Goal: Find specific page/section: Find specific page/section

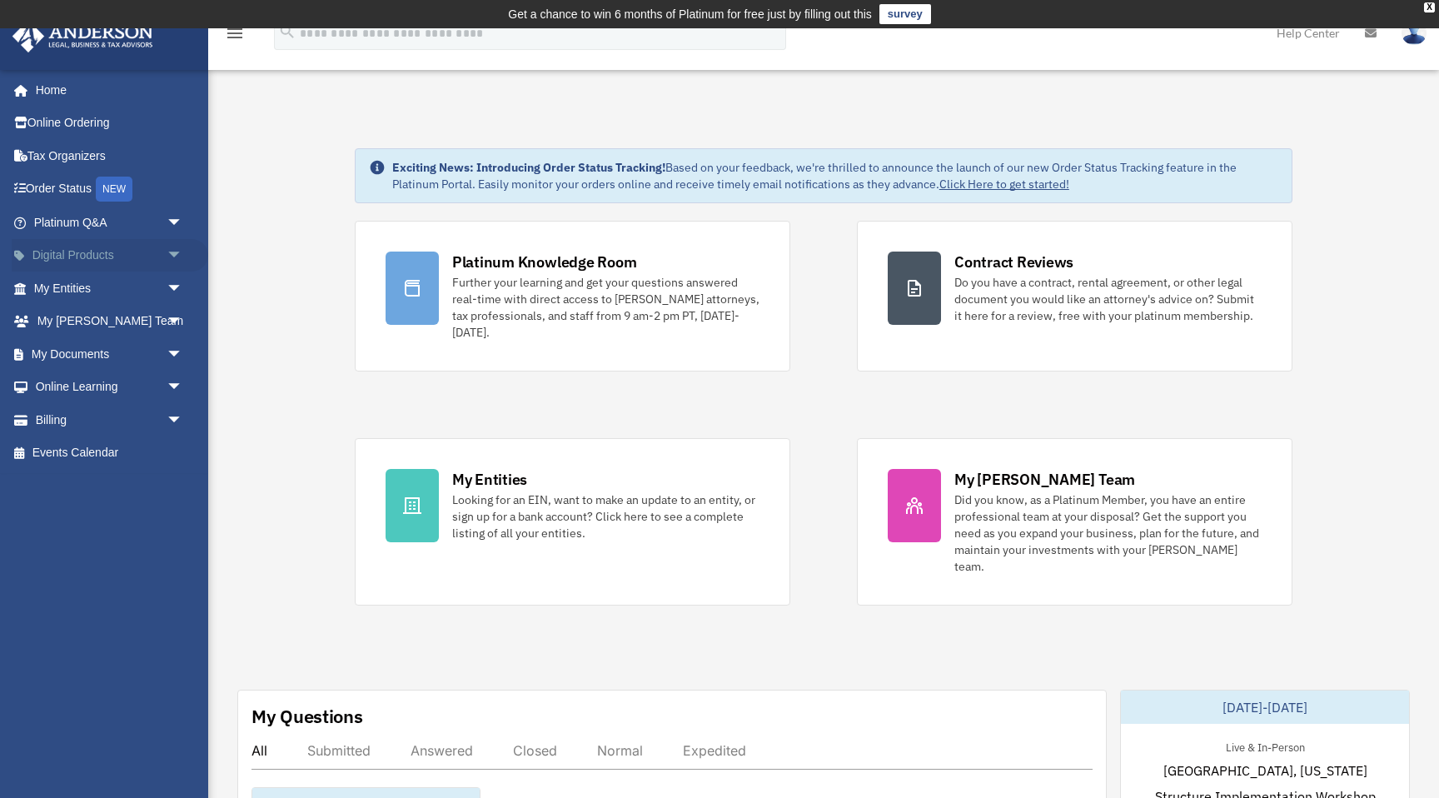
click at [171, 256] on span "arrow_drop_down" at bounding box center [183, 256] width 33 height 34
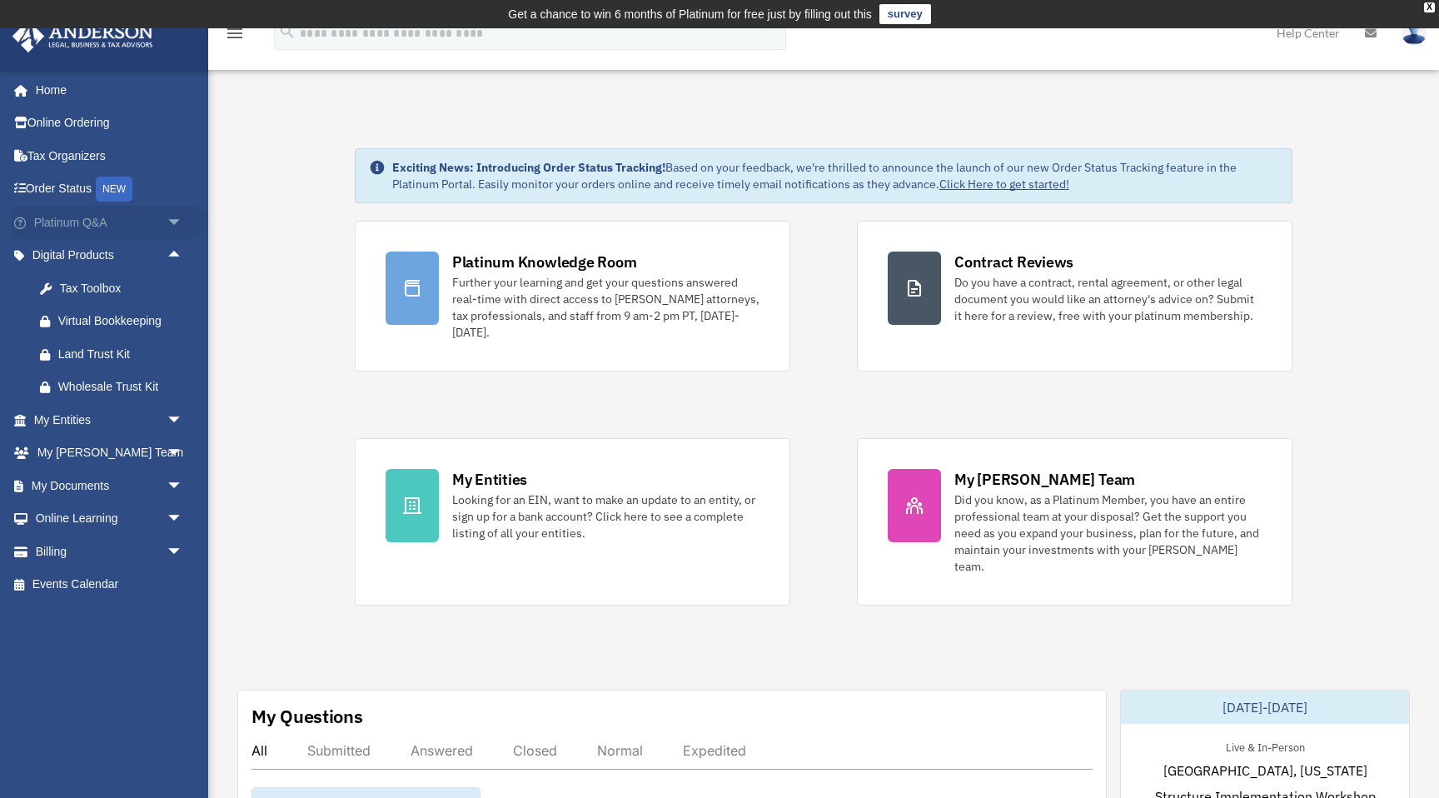
click at [177, 222] on span "arrow_drop_down" at bounding box center [183, 223] width 33 height 34
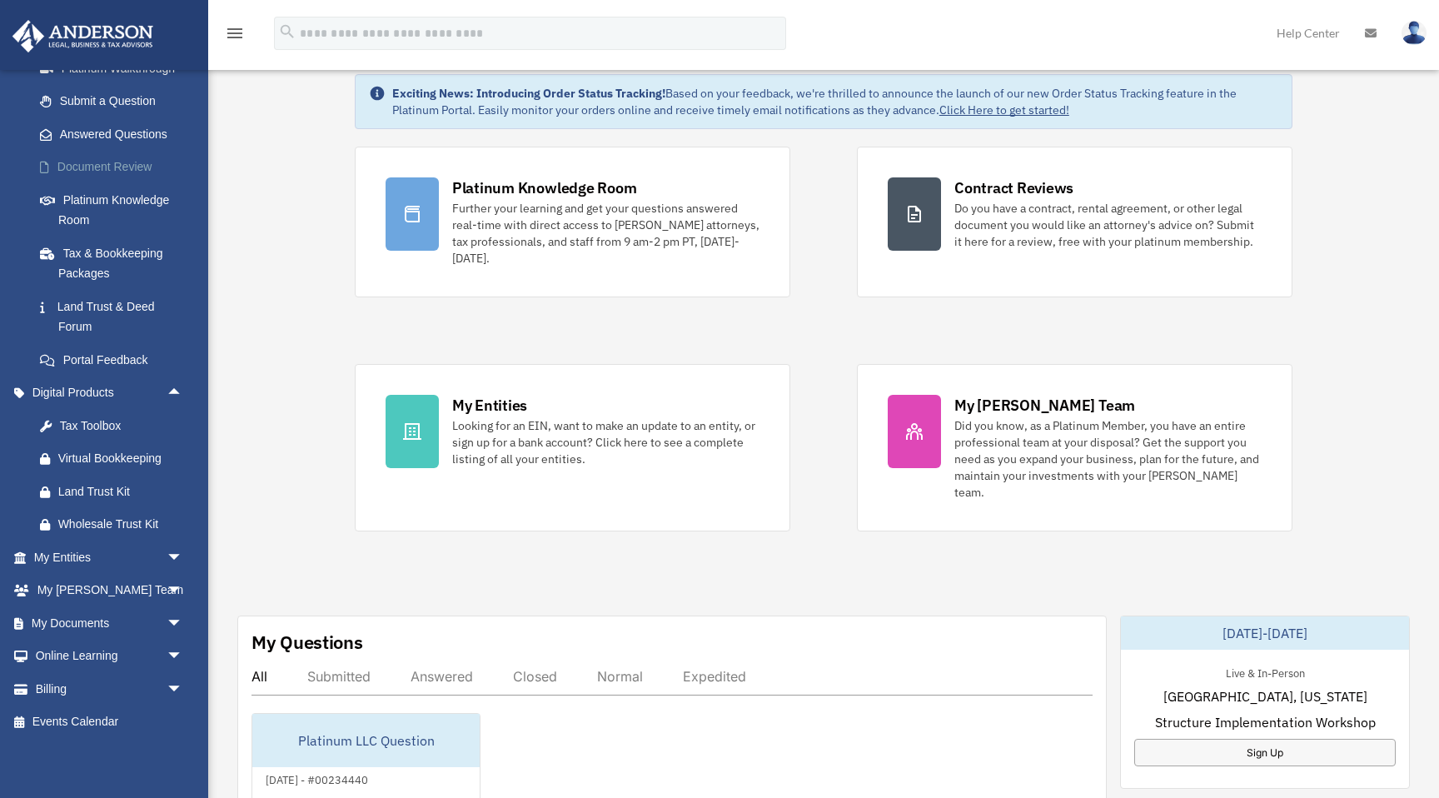
scroll to position [77, 0]
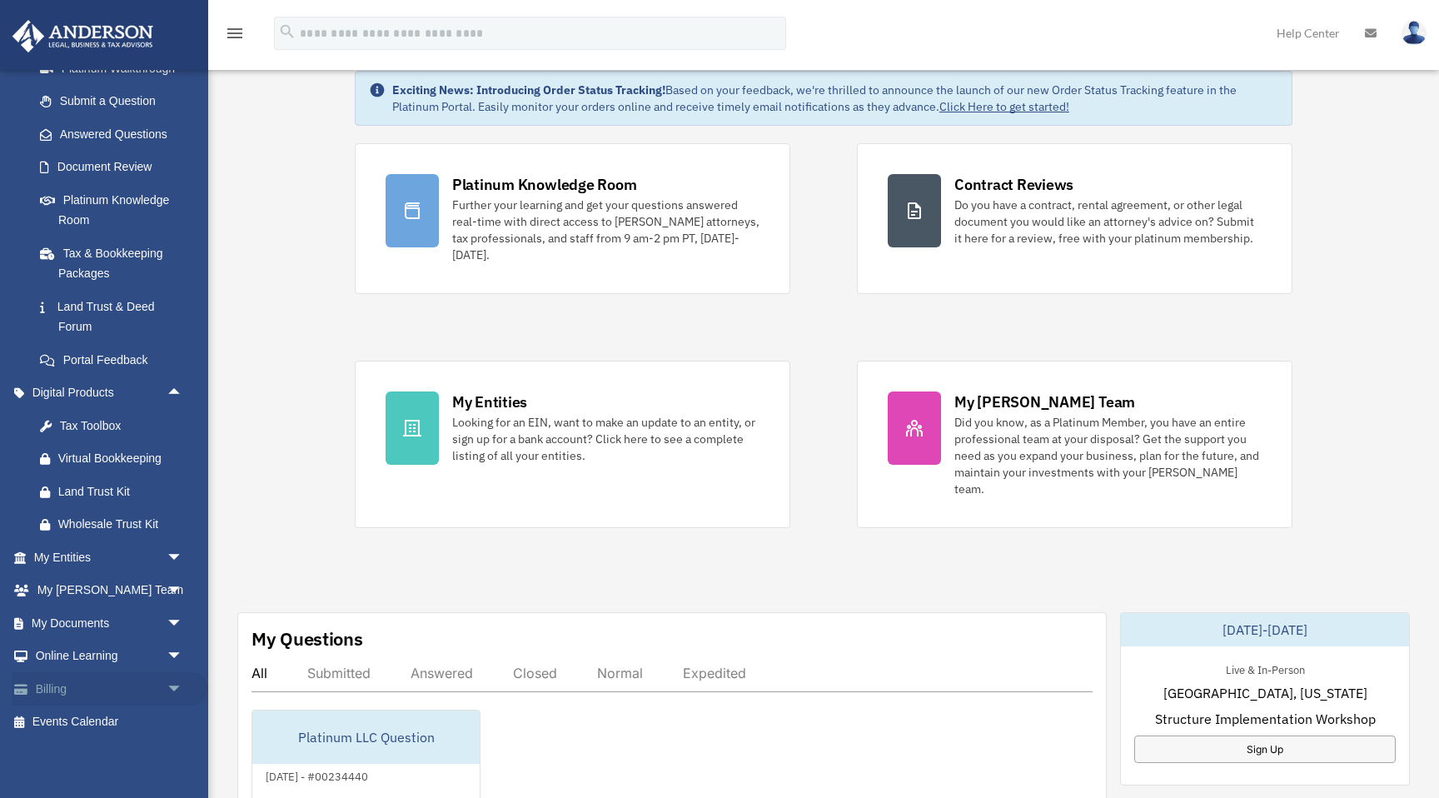
click at [177, 687] on span "arrow_drop_down" at bounding box center [183, 689] width 33 height 34
click at [170, 652] on span "arrow_drop_down" at bounding box center [183, 656] width 33 height 34
click at [170, 621] on span "arrow_drop_down" at bounding box center [183, 623] width 33 height 34
click at [171, 593] on span "arrow_drop_down" at bounding box center [183, 591] width 33 height 34
click at [182, 387] on span "arrow_drop_up" at bounding box center [183, 393] width 33 height 34
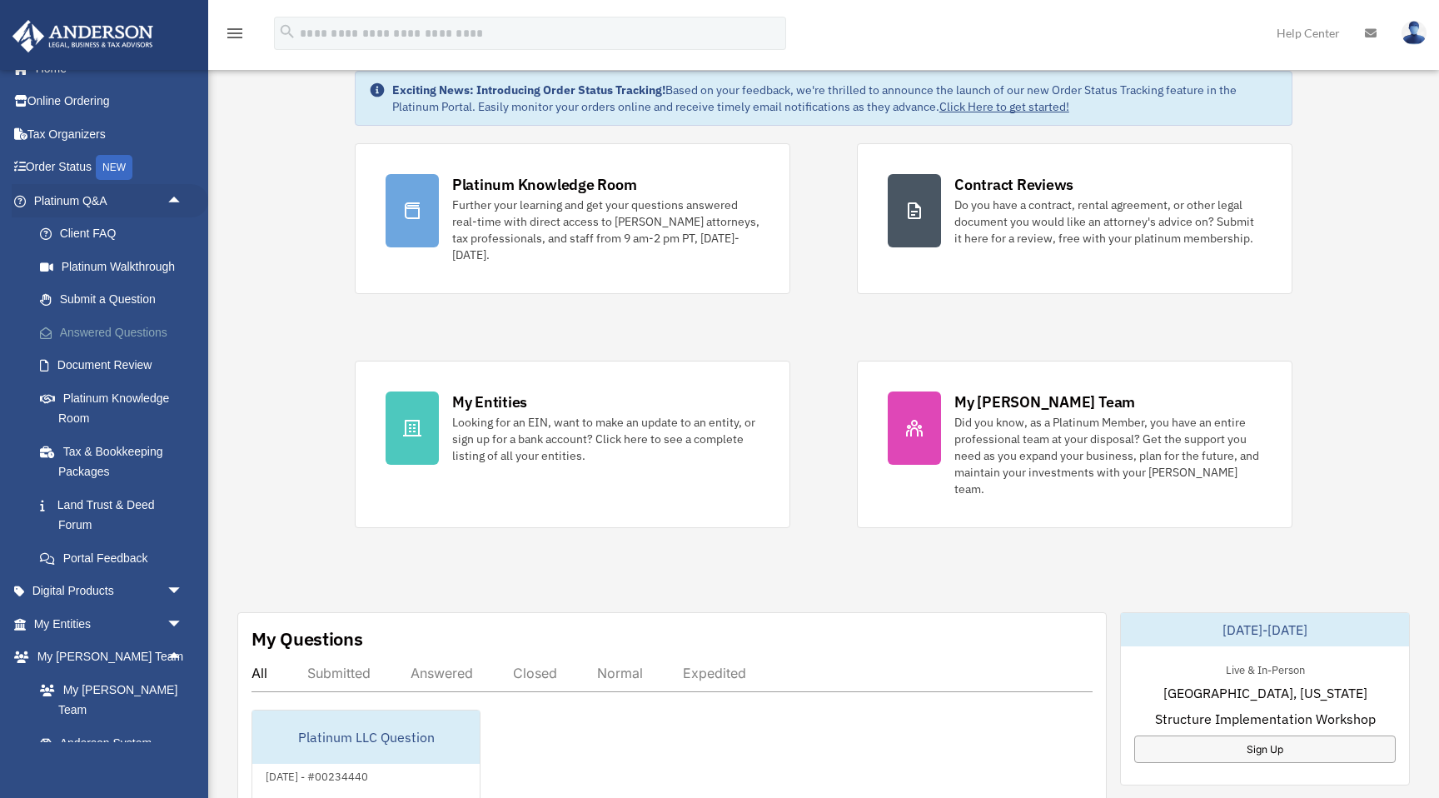
scroll to position [10, 0]
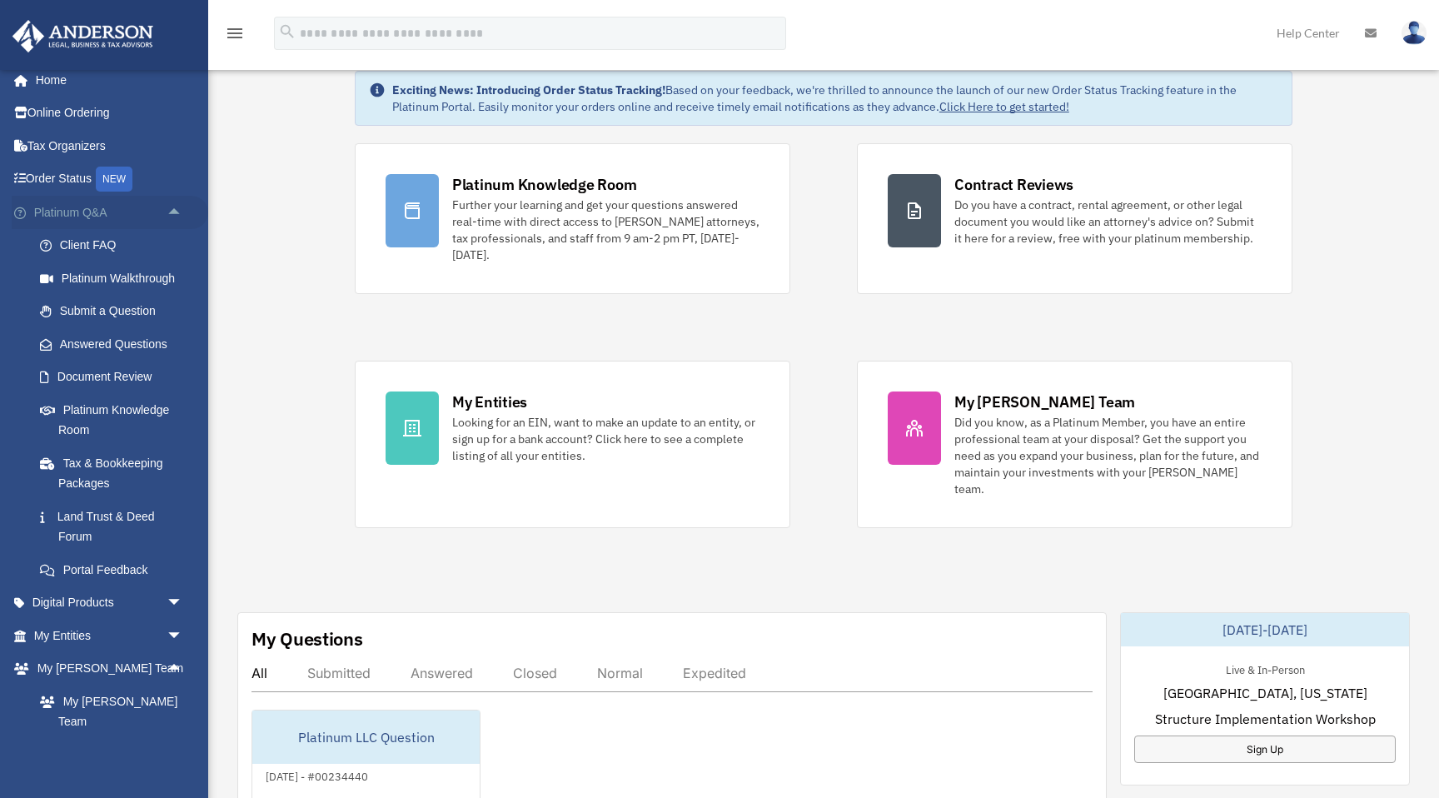
click at [175, 212] on span "arrow_drop_up" at bounding box center [183, 213] width 33 height 34
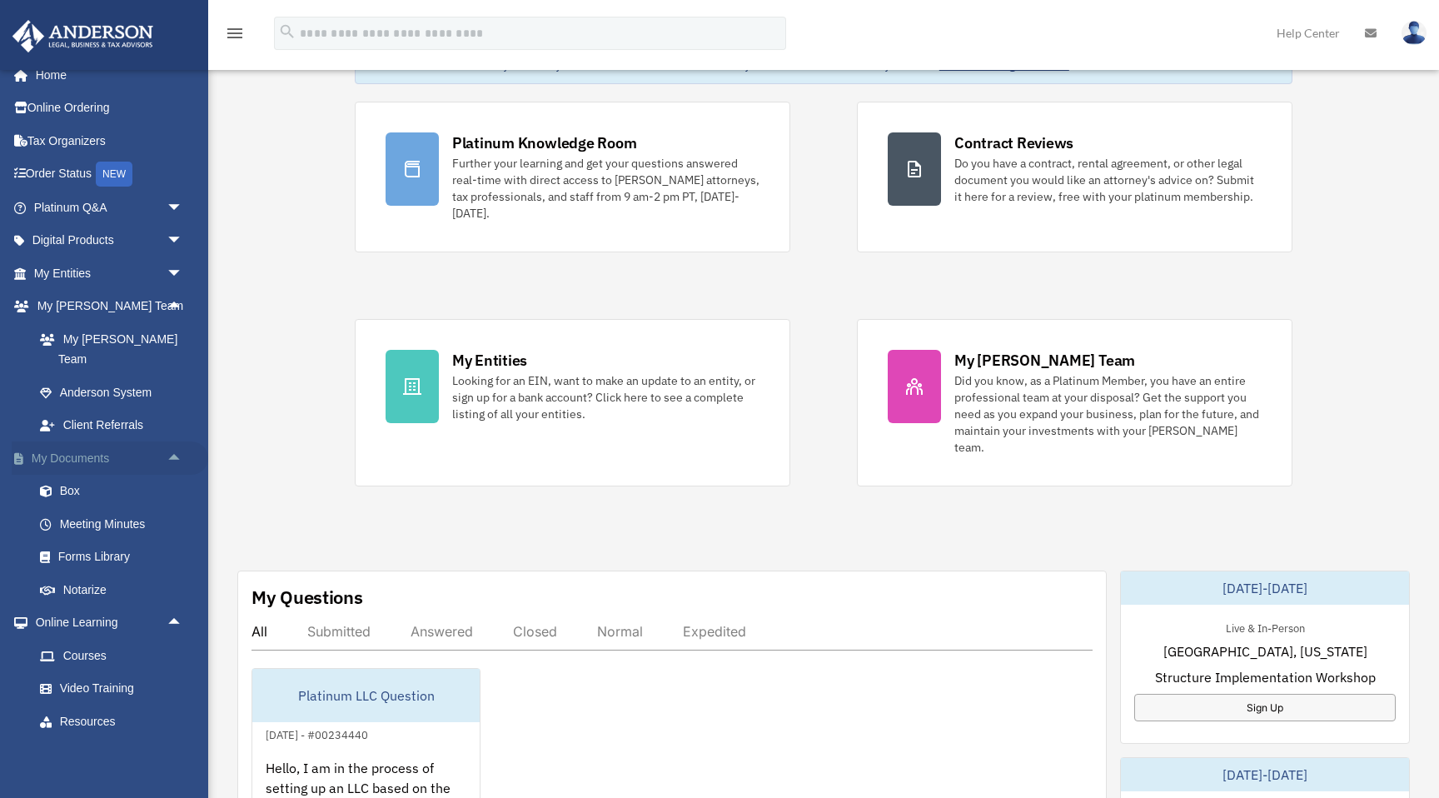
scroll to position [0, 0]
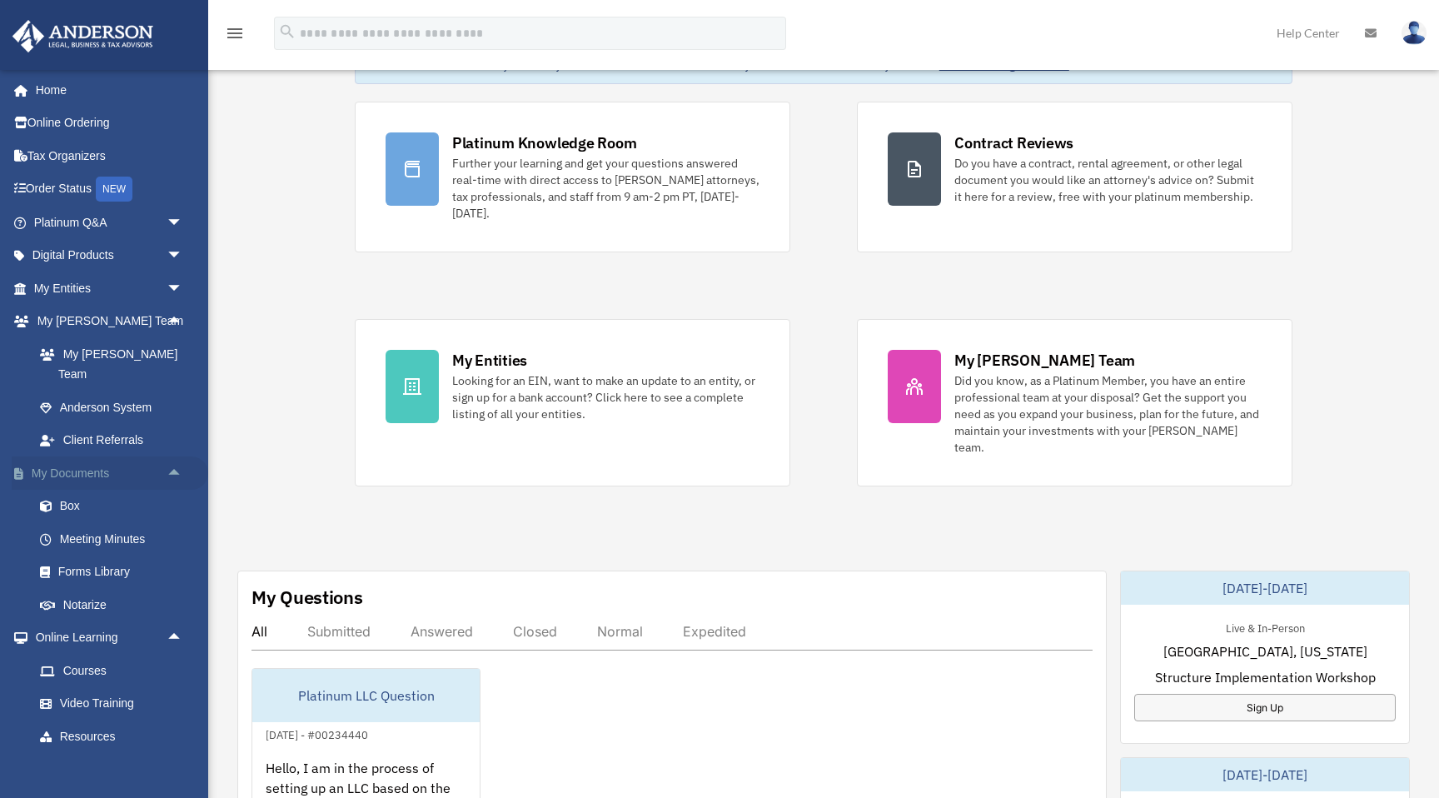
click at [177, 456] on span "arrow_drop_up" at bounding box center [183, 473] width 33 height 34
click at [174, 490] on span "arrow_drop_up" at bounding box center [183, 507] width 33 height 34
click at [172, 522] on span "arrow_drop_up" at bounding box center [183, 539] width 33 height 34
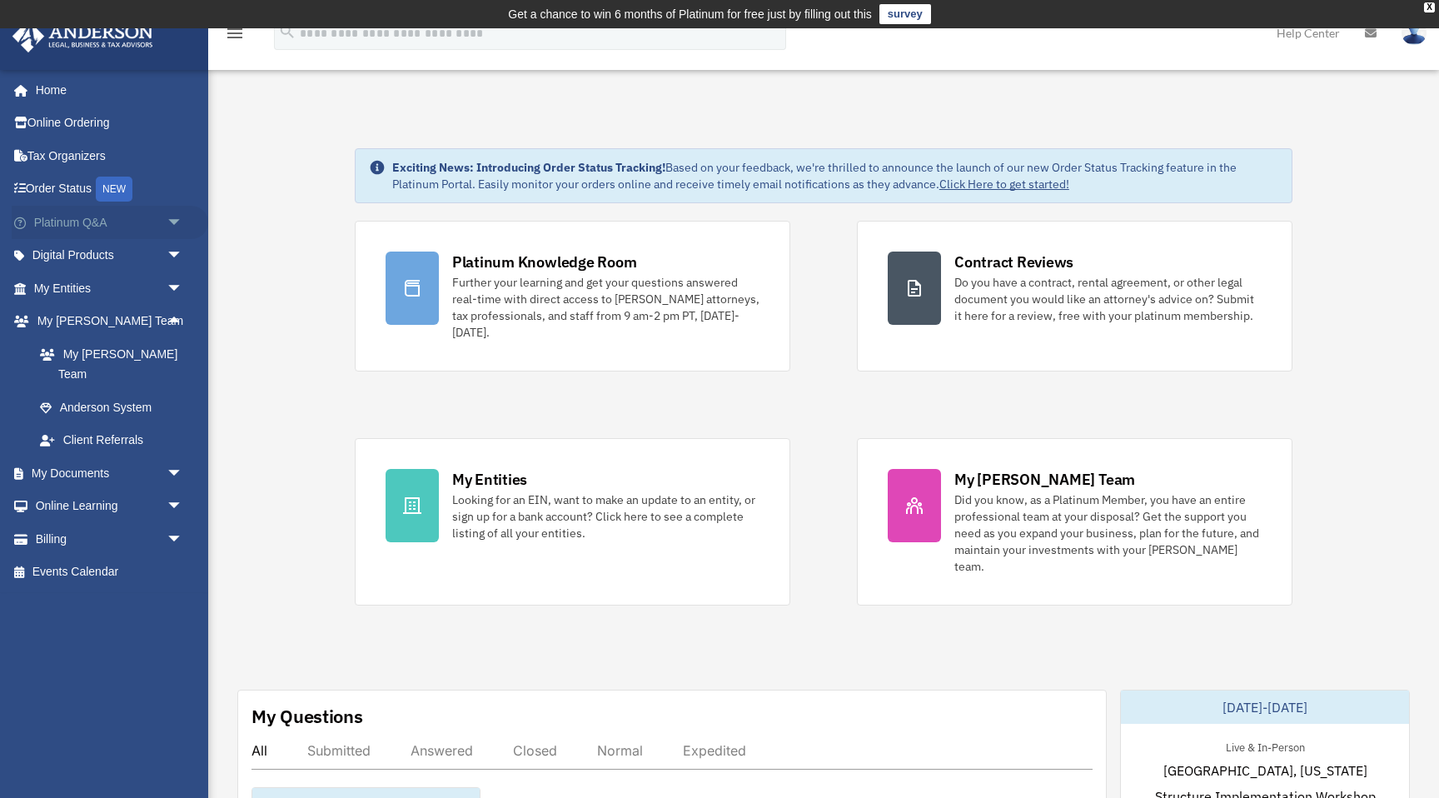
click at [180, 218] on span "arrow_drop_down" at bounding box center [183, 223] width 33 height 34
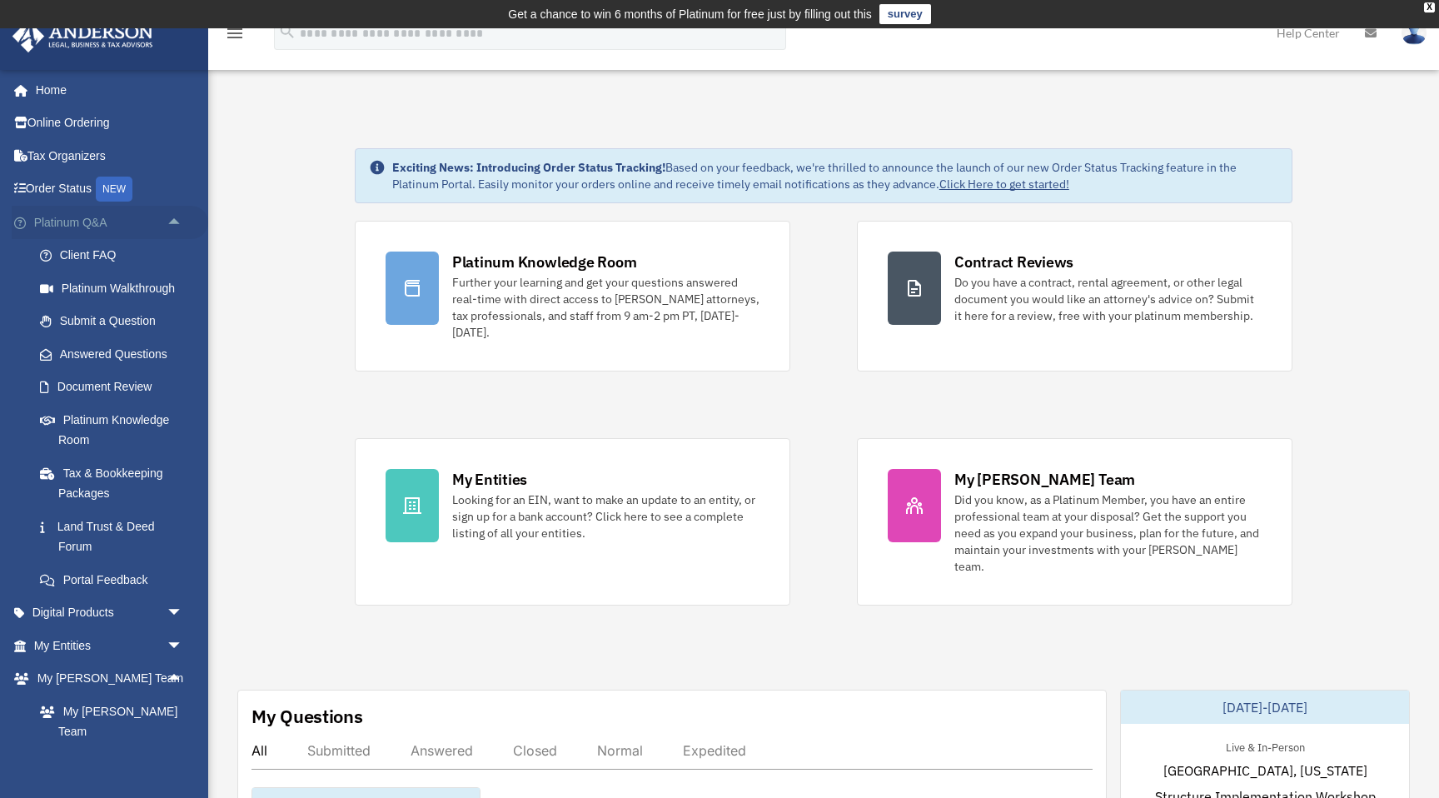
click at [179, 219] on span "arrow_drop_up" at bounding box center [183, 223] width 33 height 34
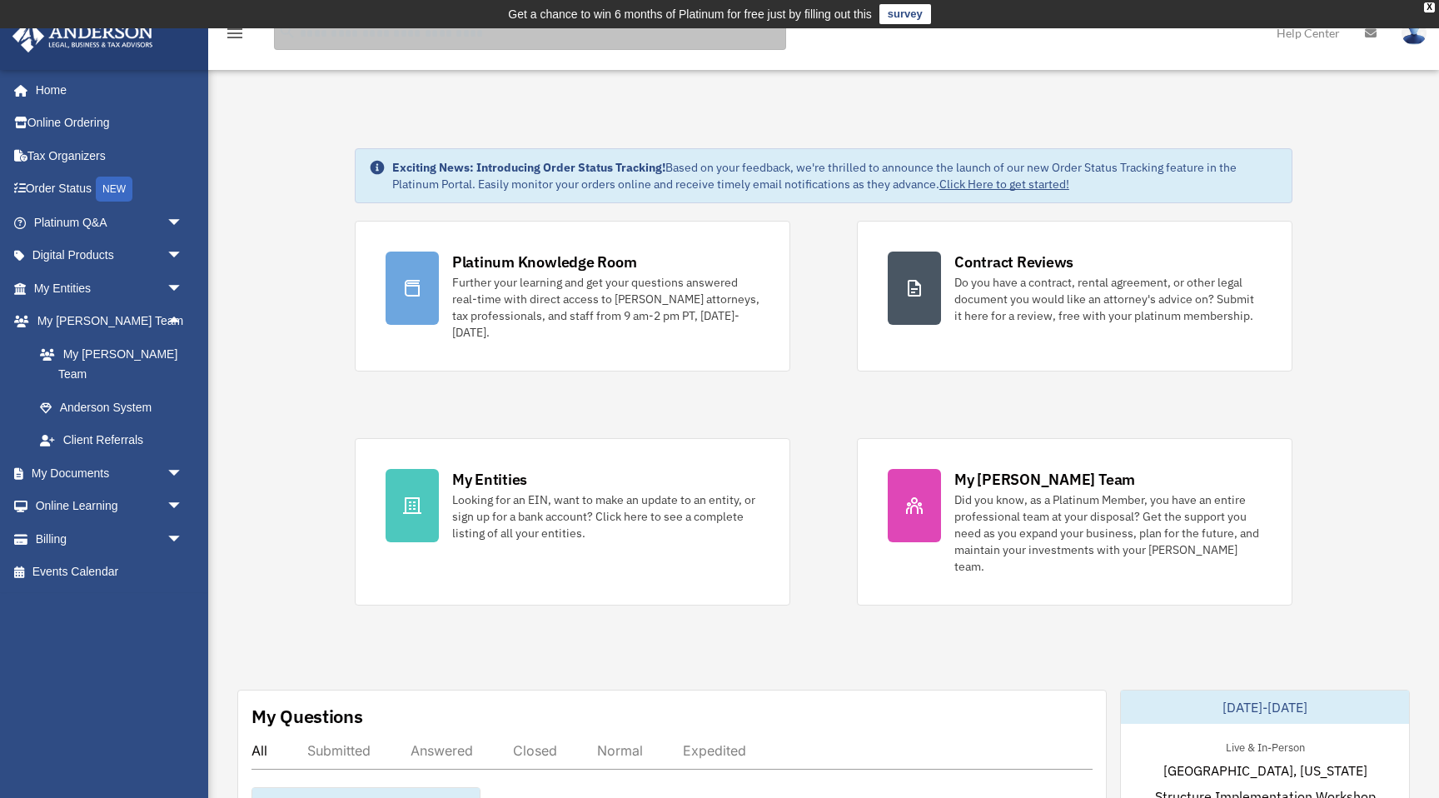
click at [321, 35] on input "search" at bounding box center [530, 33] width 512 height 33
type input "**********"
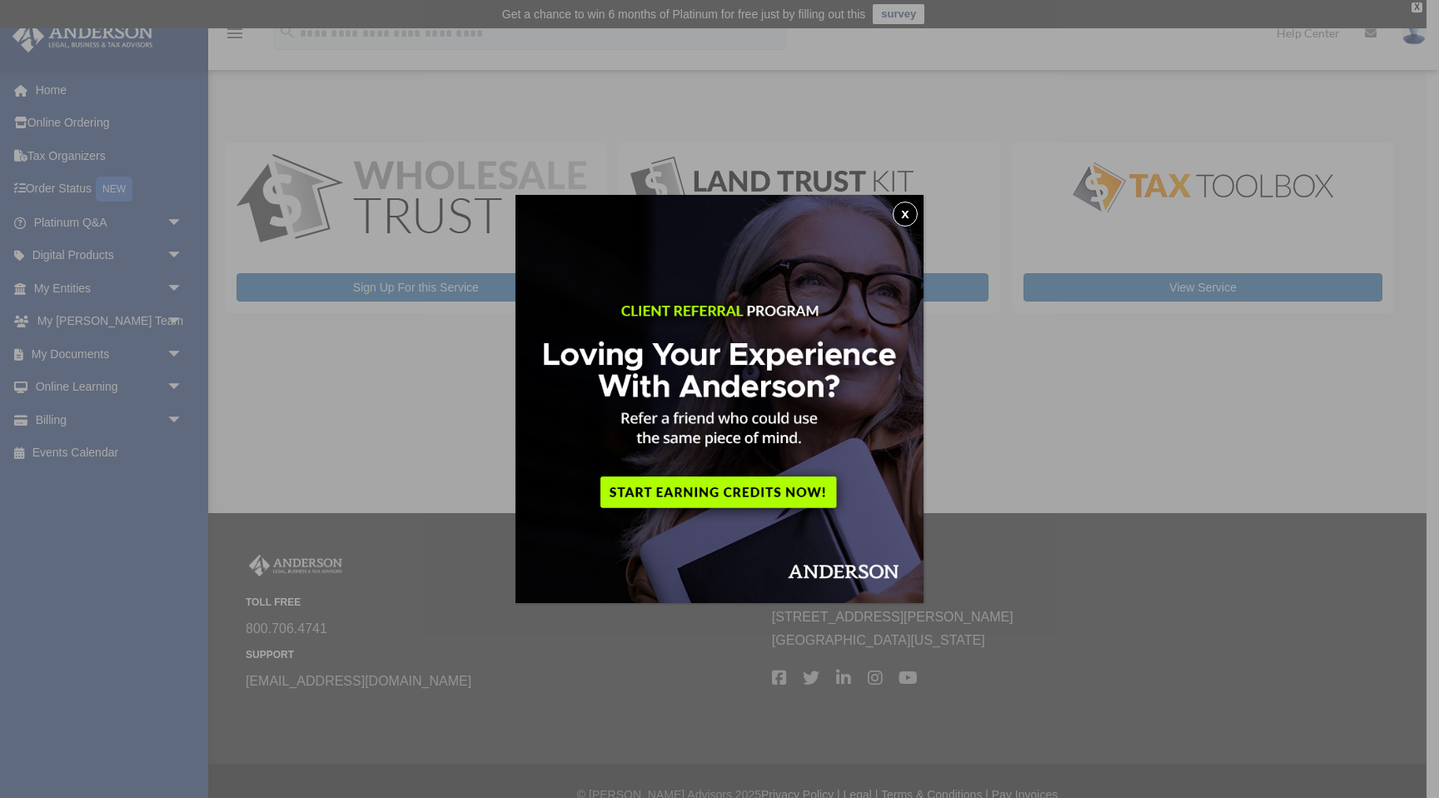
click at [904, 217] on button "x" at bounding box center [904, 213] width 25 height 25
